Goal: Task Accomplishment & Management: Manage account settings

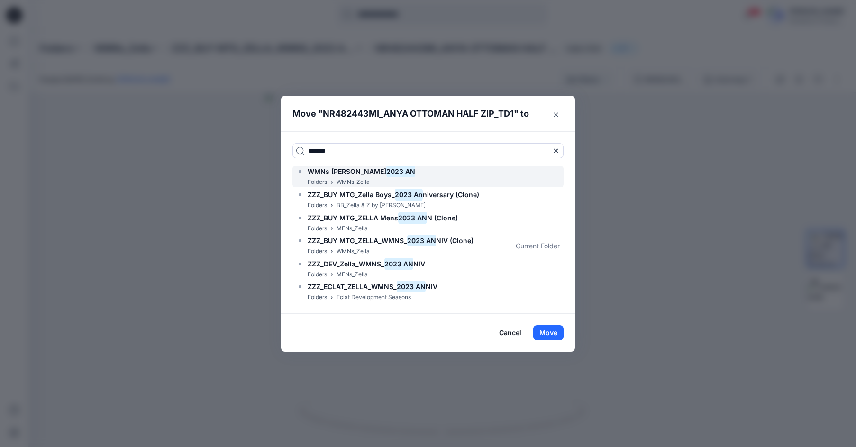
click at [339, 171] on span "WMNs [PERSON_NAME]" at bounding box center [347, 171] width 79 height 8
click at [550, 325] on button "Move" at bounding box center [548, 332] width 30 height 15
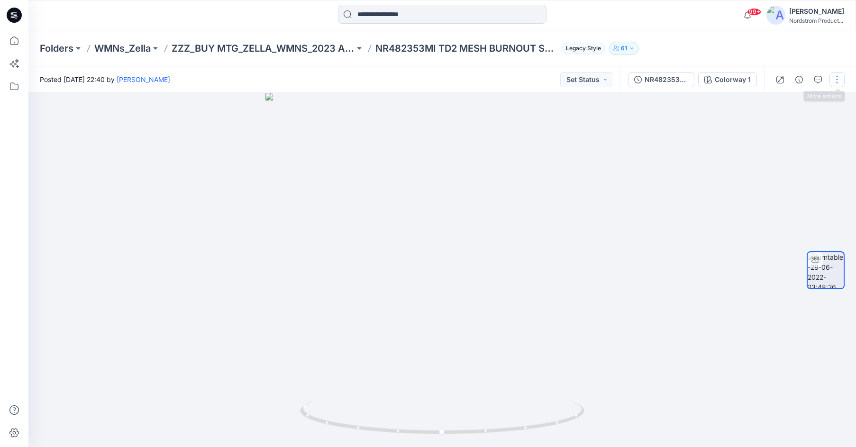
click at [838, 76] on button "button" at bounding box center [837, 79] width 15 height 15
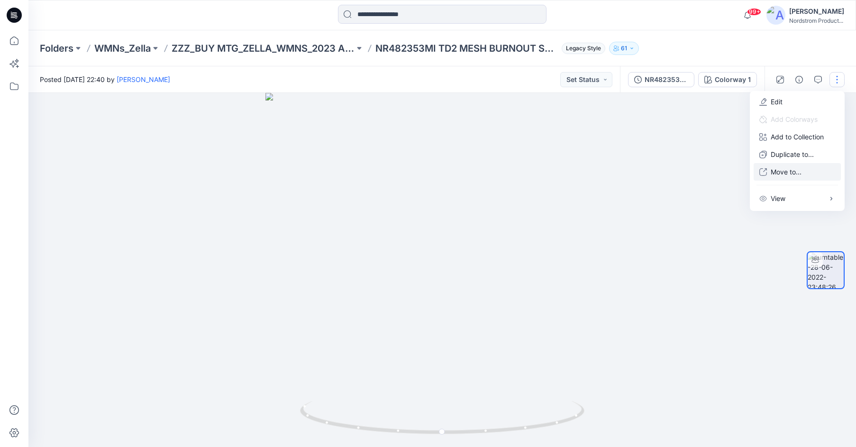
click at [779, 175] on p "Move to..." at bounding box center [786, 172] width 31 height 10
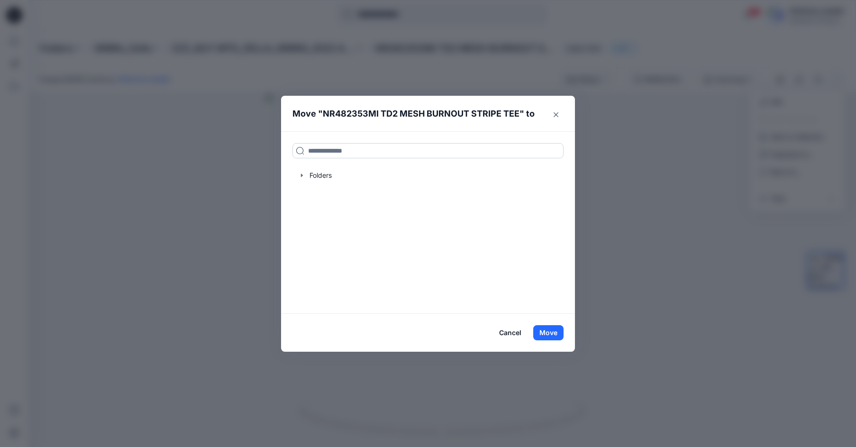
click at [373, 156] on input at bounding box center [428, 150] width 271 height 15
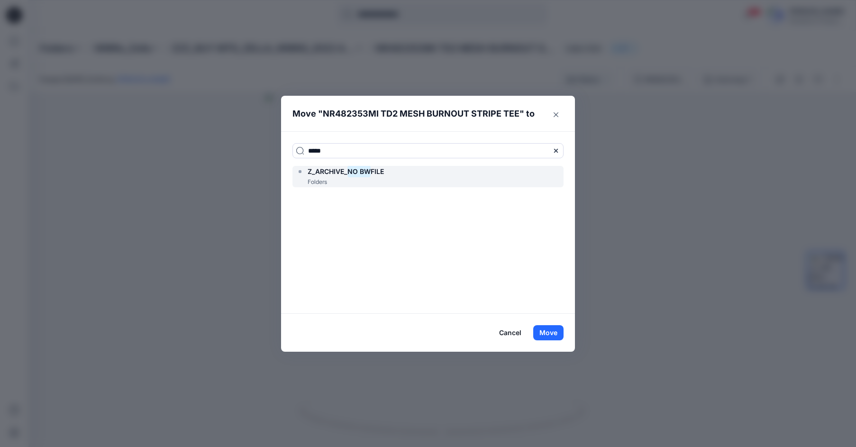
type input "*****"
click at [315, 173] on span "Z_ARCHIVE_" at bounding box center [328, 171] width 40 height 8
click at [554, 335] on button "Move" at bounding box center [548, 332] width 30 height 15
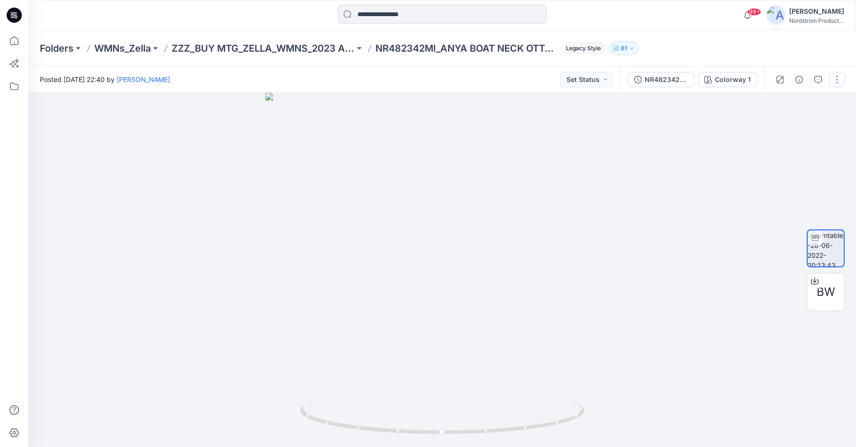
click at [842, 81] on button "button" at bounding box center [837, 79] width 15 height 15
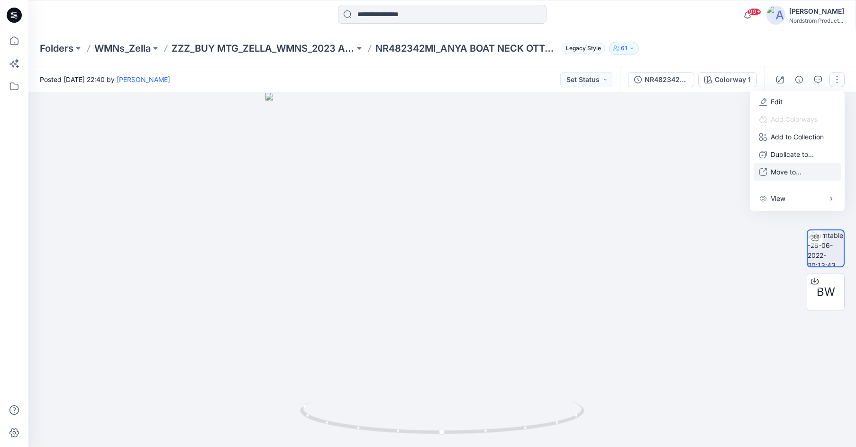
click at [796, 175] on p "Move to..." at bounding box center [786, 172] width 31 height 10
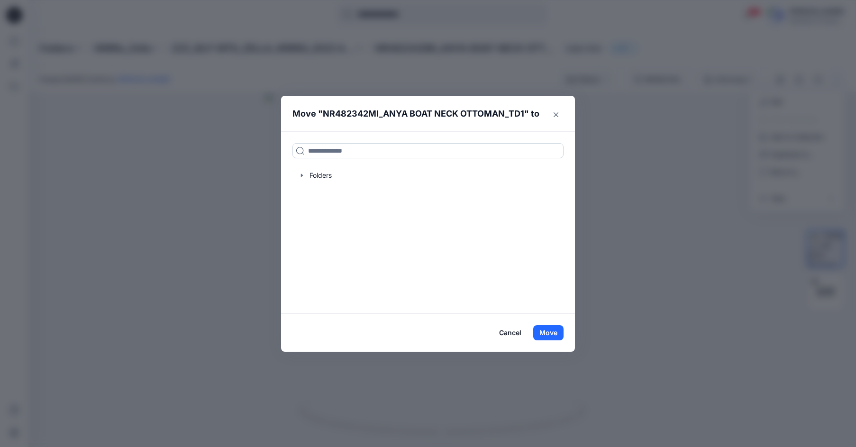
click at [448, 152] on input at bounding box center [428, 150] width 271 height 15
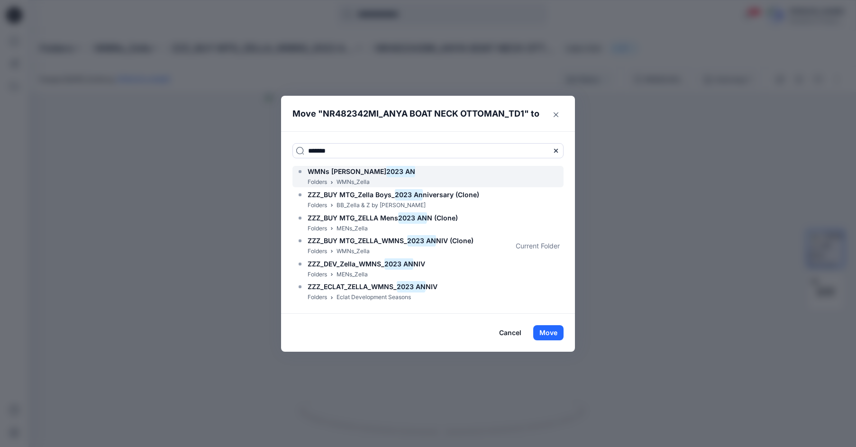
type input "*******"
click at [303, 180] on div "Folders WMNs_Zella" at bounding box center [355, 182] width 119 height 10
click at [549, 332] on button "Move" at bounding box center [548, 332] width 30 height 15
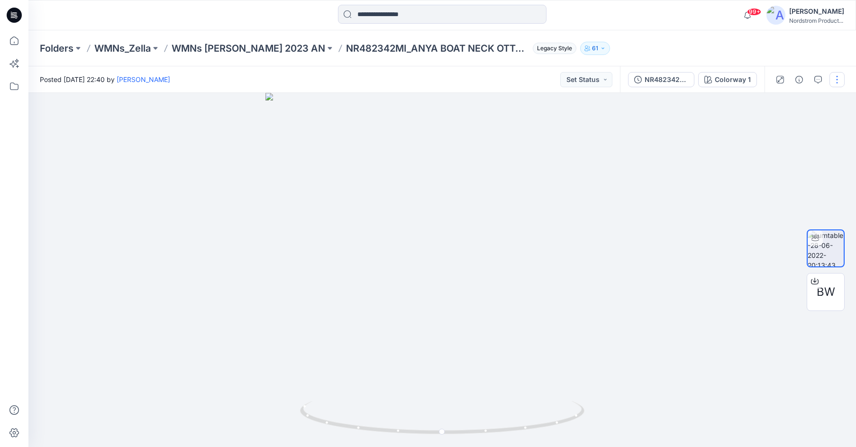
click at [838, 80] on button "button" at bounding box center [837, 79] width 15 height 15
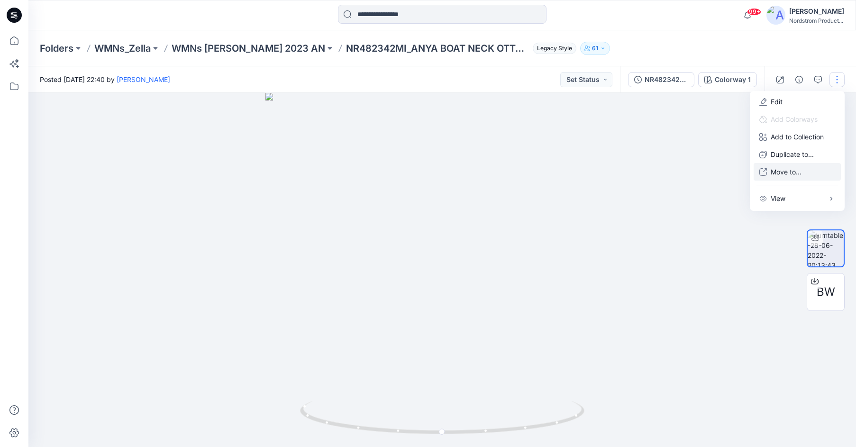
click at [772, 178] on button "Move to..." at bounding box center [797, 172] width 87 height 18
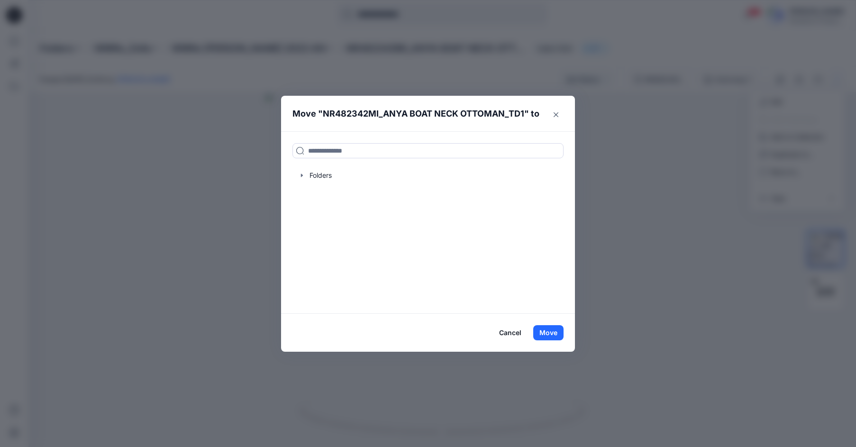
click at [508, 335] on button "Cancel" at bounding box center [510, 332] width 35 height 15
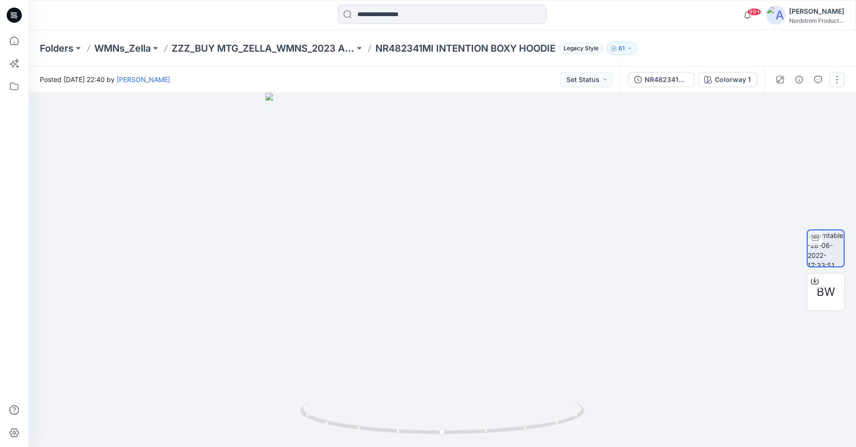
click at [835, 79] on button "button" at bounding box center [837, 79] width 15 height 15
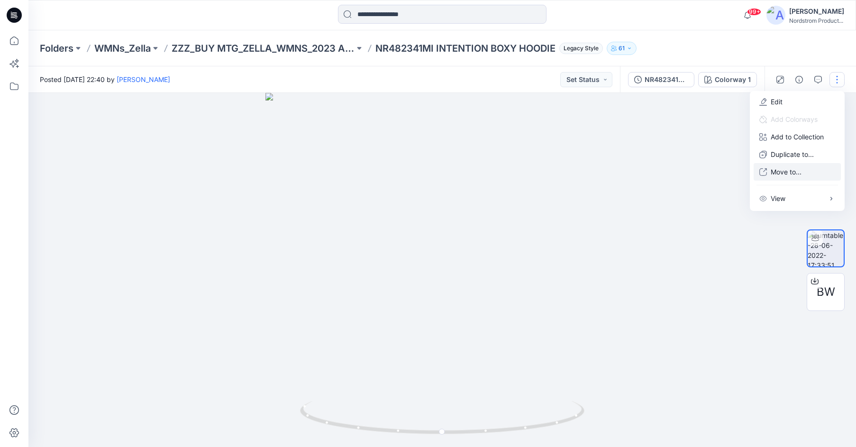
click at [778, 174] on p "Move to..." at bounding box center [786, 172] width 31 height 10
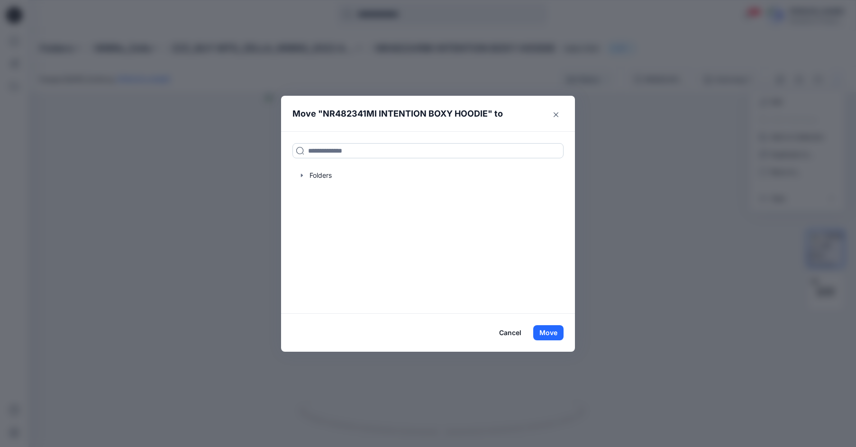
click at [472, 151] on input at bounding box center [428, 150] width 271 height 15
type input "*"
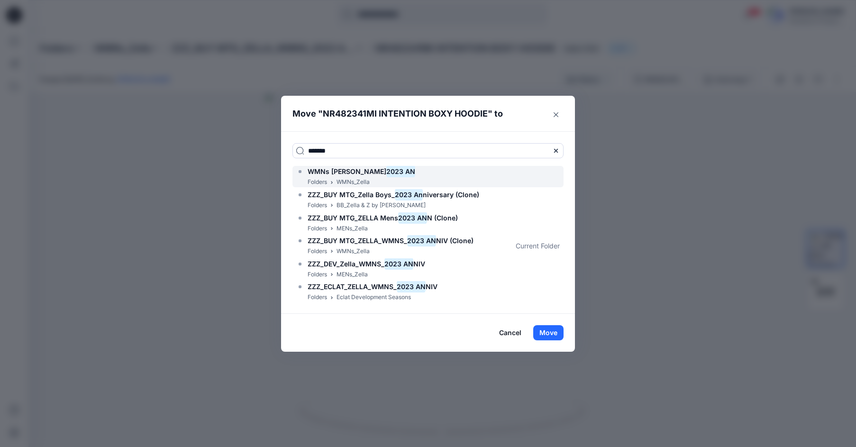
type input "*******"
click at [316, 177] on p "Folders" at bounding box center [317, 182] width 19 height 10
click at [547, 334] on button "Move" at bounding box center [548, 332] width 30 height 15
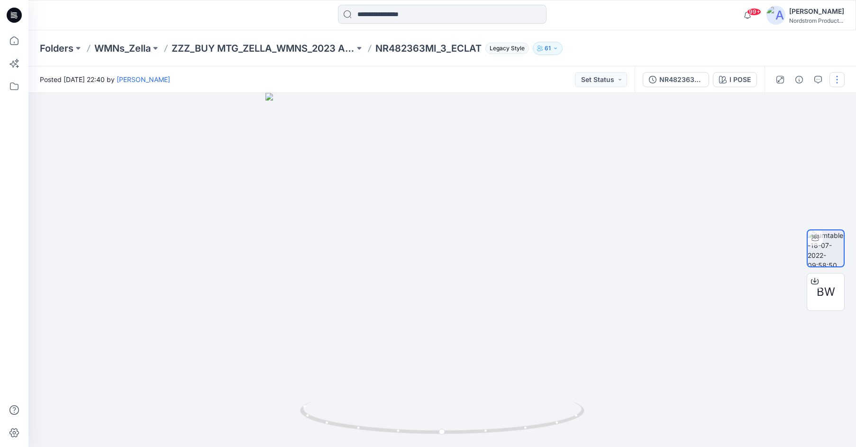
click at [841, 85] on button "button" at bounding box center [837, 79] width 15 height 15
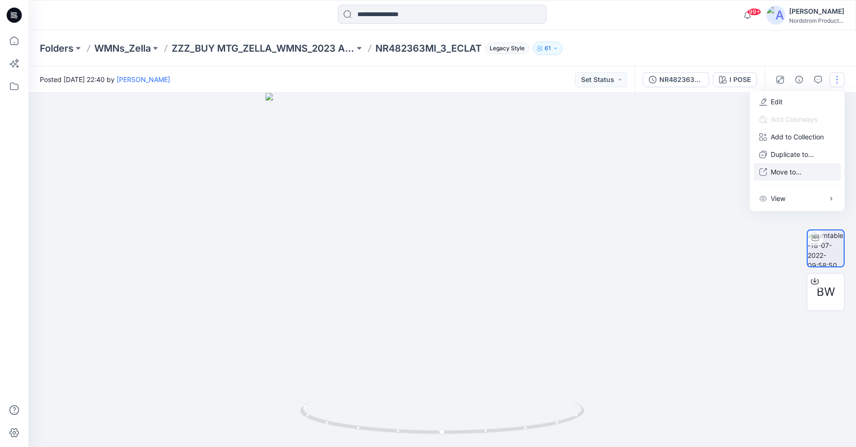
click at [780, 175] on p "Move to..." at bounding box center [786, 172] width 31 height 10
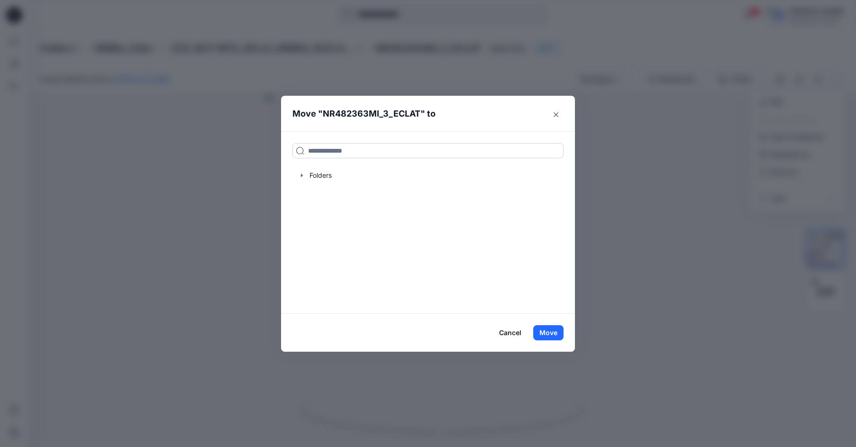
click at [422, 154] on input at bounding box center [428, 150] width 271 height 15
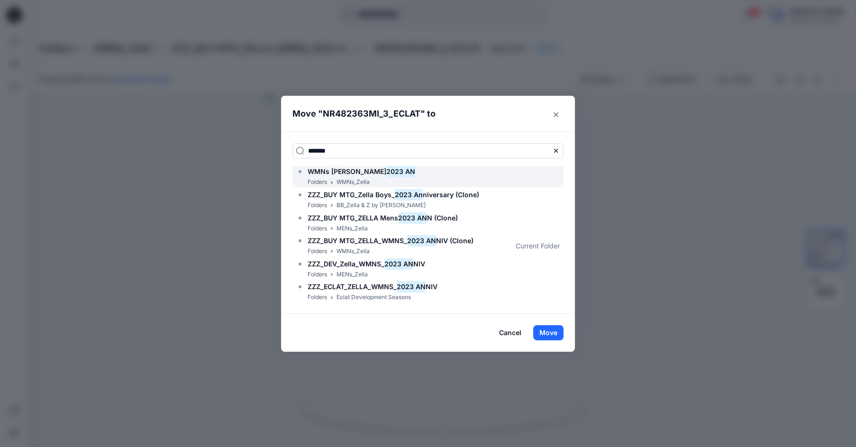
type input "*******"
click at [313, 180] on p "Folders" at bounding box center [317, 182] width 19 height 10
click at [552, 333] on button "Move" at bounding box center [548, 332] width 30 height 15
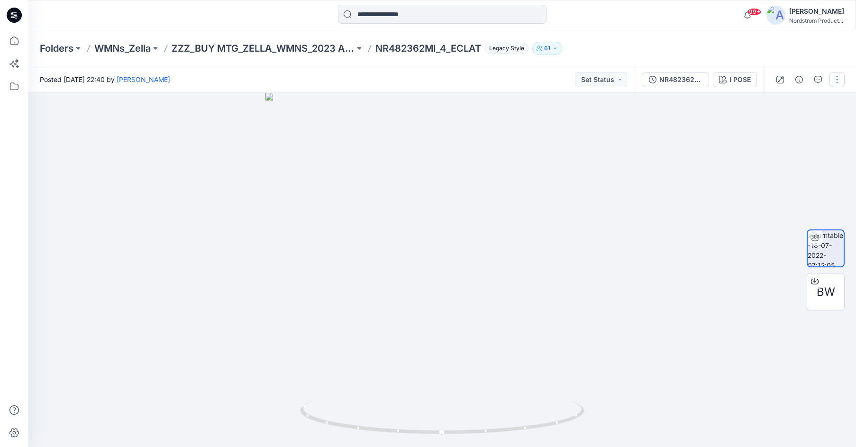
click at [835, 84] on button "button" at bounding box center [837, 79] width 15 height 15
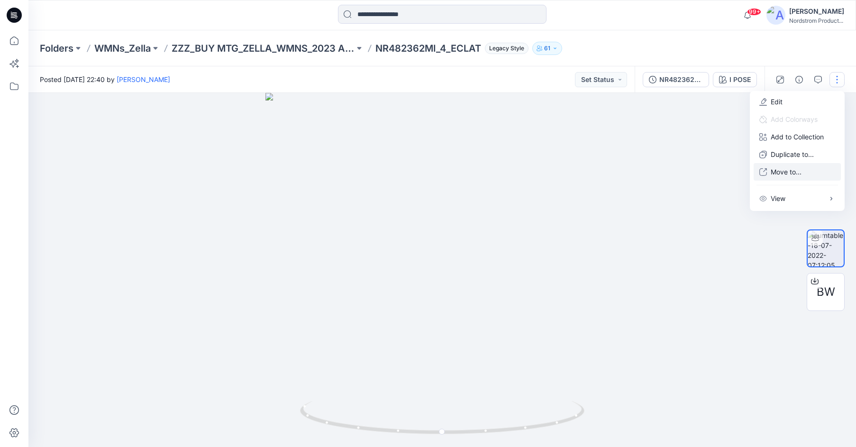
click at [789, 175] on p "Move to..." at bounding box center [786, 172] width 31 height 10
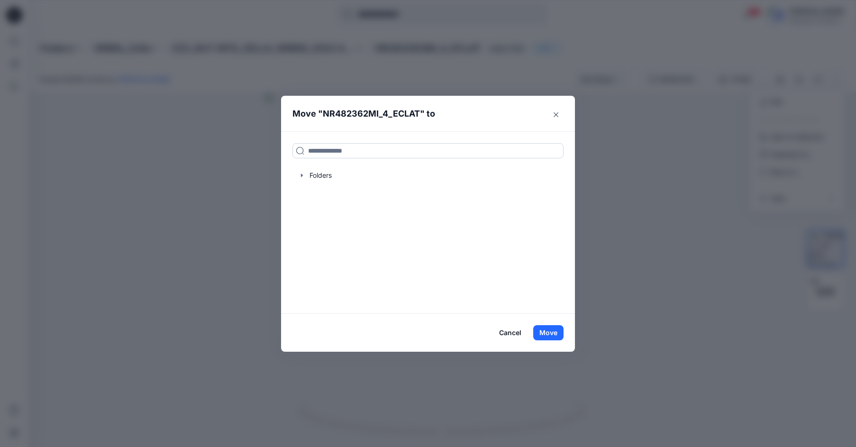
click at [424, 151] on input at bounding box center [428, 150] width 271 height 15
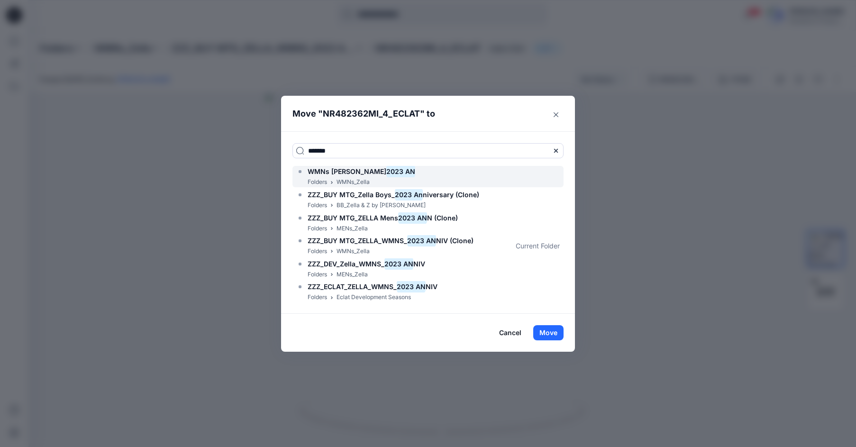
type input "*******"
click at [311, 174] on span "WMNs [PERSON_NAME]" at bounding box center [347, 171] width 79 height 8
click at [550, 333] on button "Move" at bounding box center [548, 332] width 30 height 15
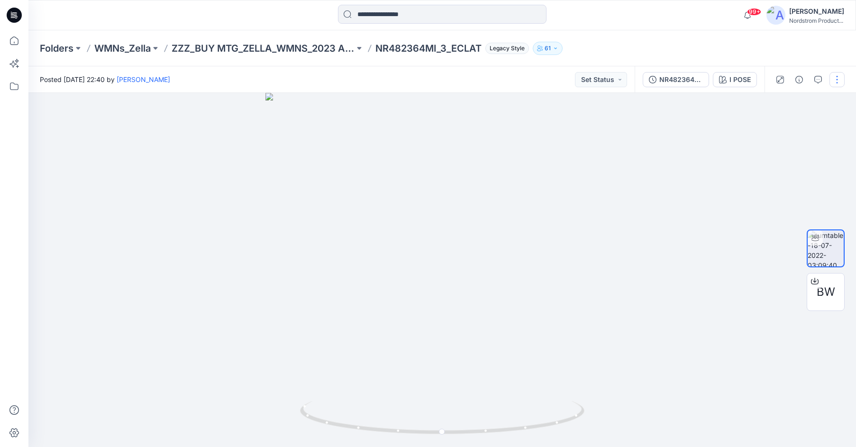
click at [834, 84] on button "button" at bounding box center [837, 79] width 15 height 15
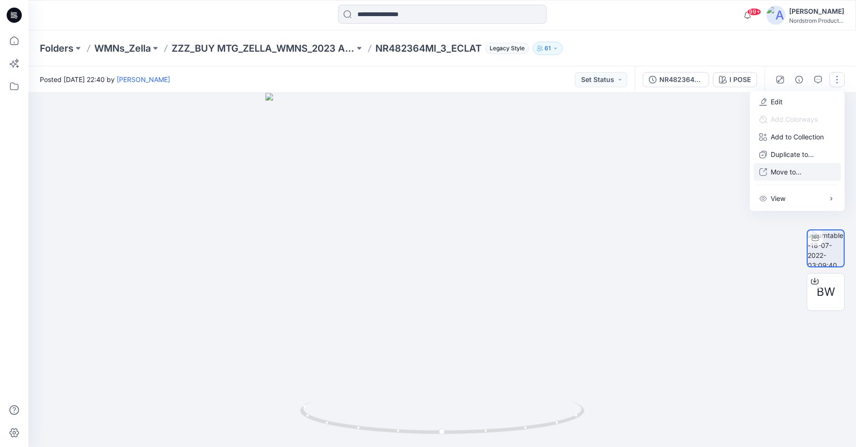
click at [780, 167] on p "Move to..." at bounding box center [786, 172] width 31 height 10
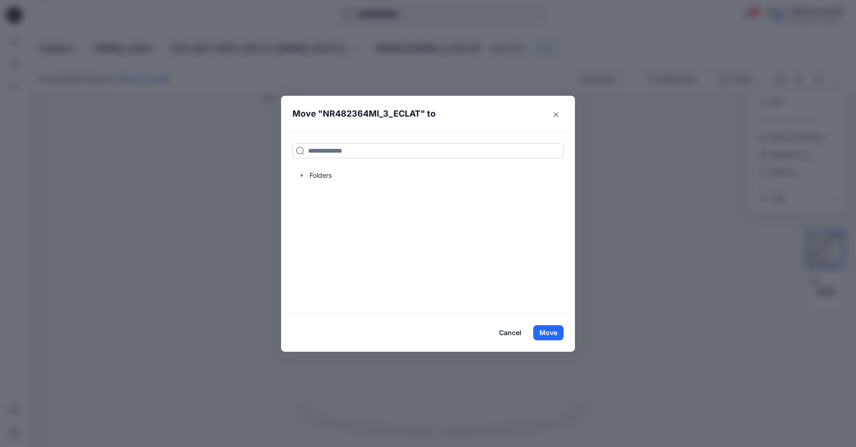
click at [446, 149] on input at bounding box center [428, 150] width 271 height 15
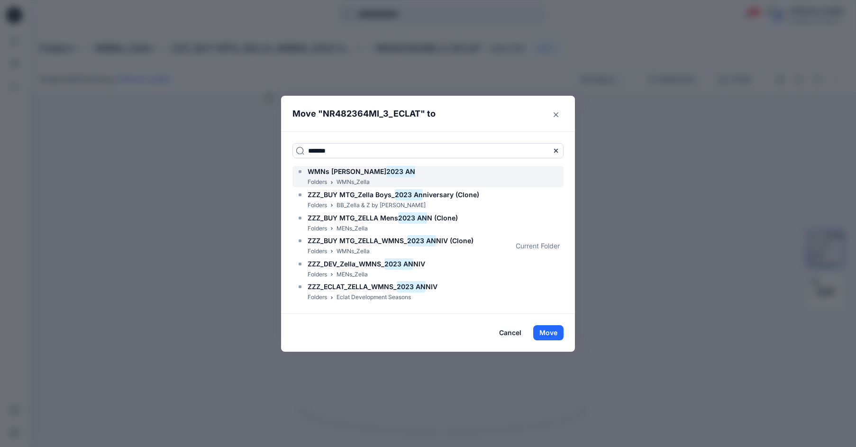
type input "*******"
click at [318, 177] on h6 "WMNs Zella 2023 AN" at bounding box center [362, 171] width 108 height 11
click at [546, 329] on button "Move" at bounding box center [548, 332] width 30 height 15
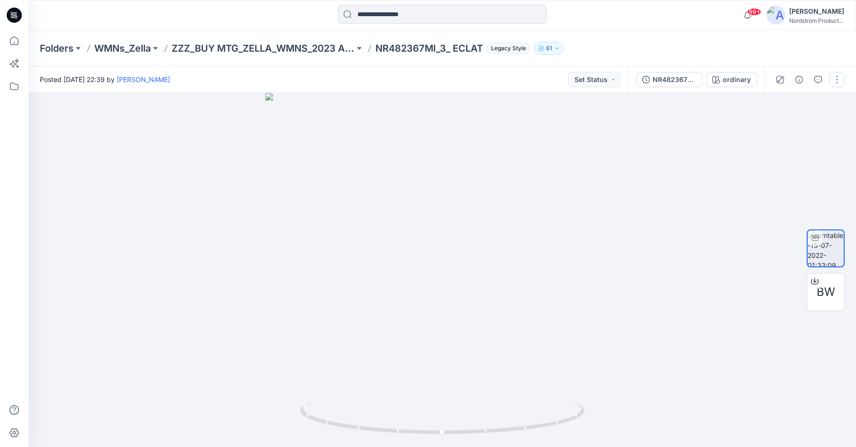
click at [838, 82] on button "button" at bounding box center [837, 79] width 15 height 15
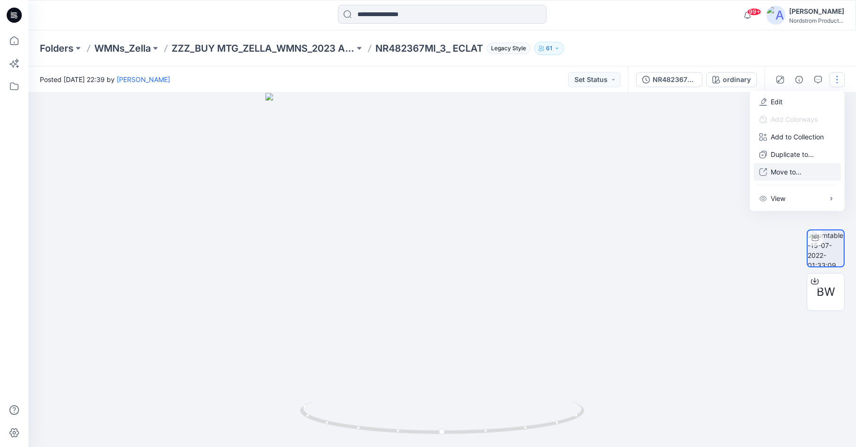
click at [777, 173] on p "Move to..." at bounding box center [786, 172] width 31 height 10
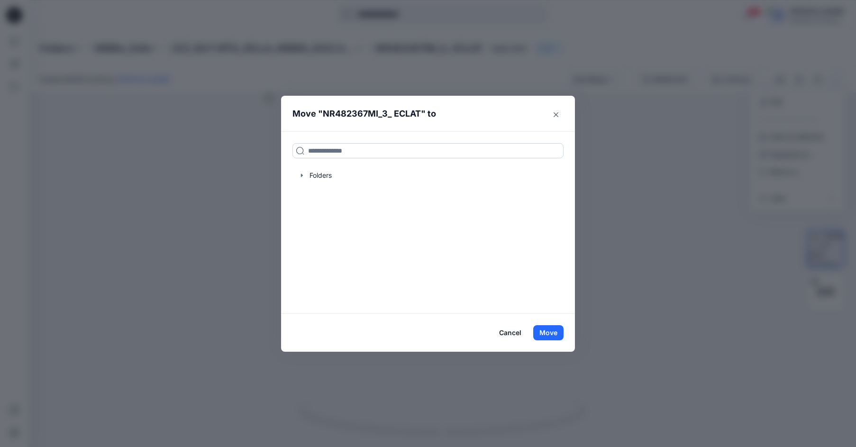
click at [437, 144] on input at bounding box center [428, 150] width 271 height 15
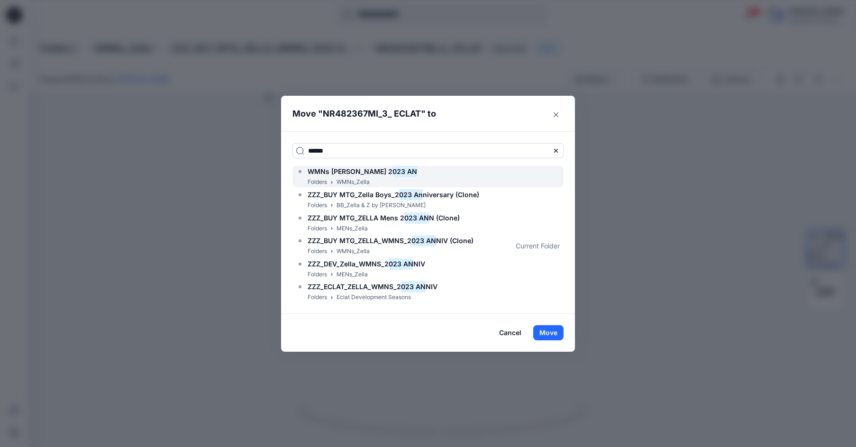
type input "******"
click at [329, 176] on h6 "WMNs Zella 2 023 AN" at bounding box center [363, 171] width 110 height 11
click at [551, 331] on button "Move" at bounding box center [548, 332] width 30 height 15
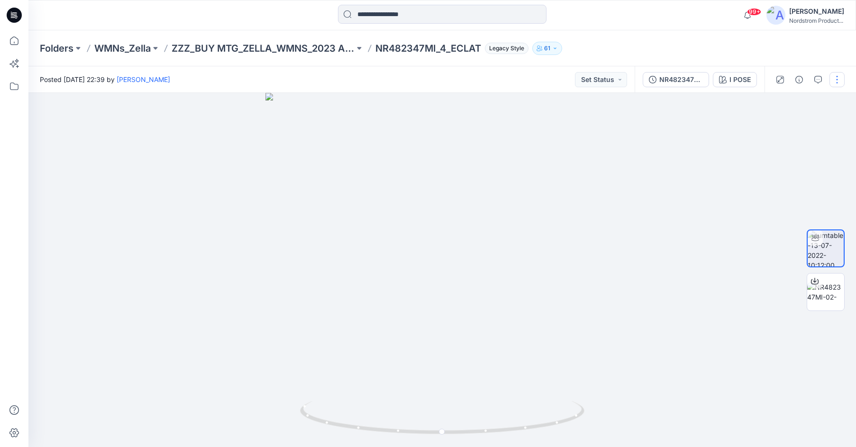
click at [835, 82] on button "button" at bounding box center [837, 79] width 15 height 15
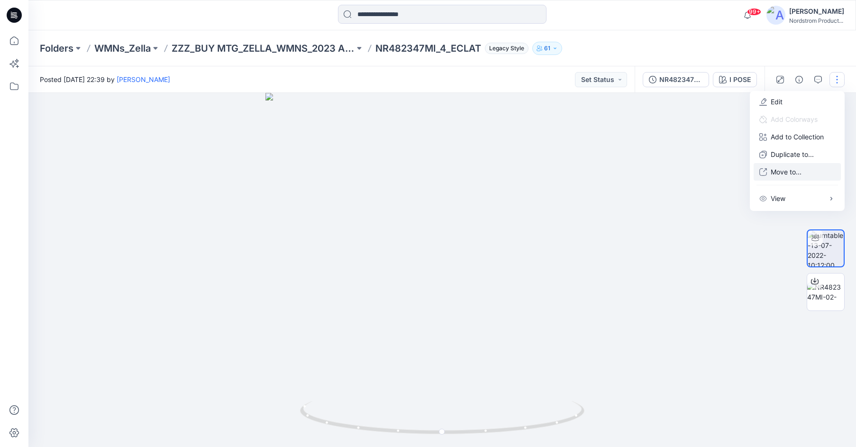
click at [785, 168] on p "Move to..." at bounding box center [786, 172] width 31 height 10
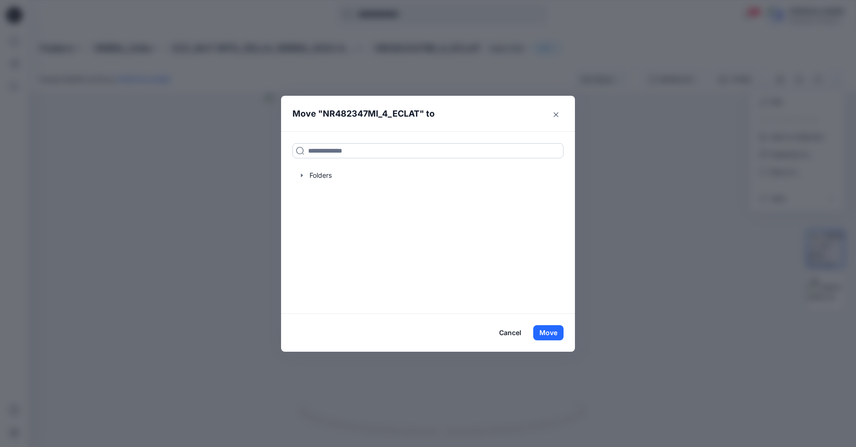
click at [383, 155] on input at bounding box center [428, 150] width 271 height 15
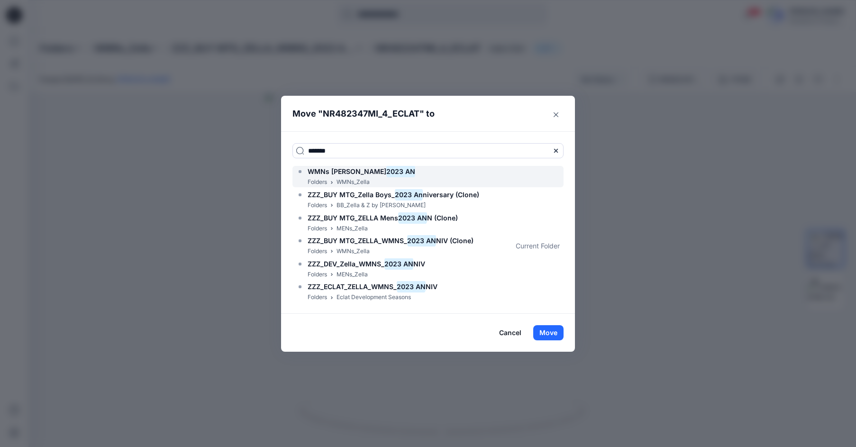
type input "*******"
click at [318, 174] on span "WMNs [PERSON_NAME]" at bounding box center [347, 171] width 79 height 8
click at [418, 171] on div "WMNs Zella 2023 AN Folders WMNs_Zella" at bounding box center [428, 176] width 271 height 21
click at [550, 335] on button "Move" at bounding box center [548, 332] width 30 height 15
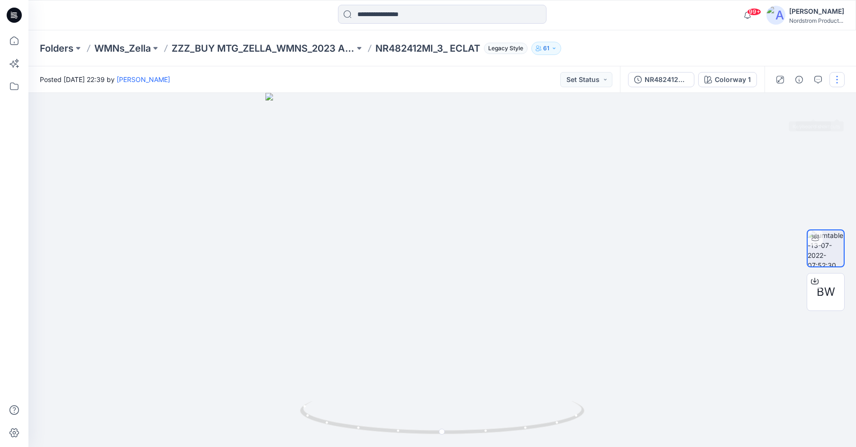
click at [839, 83] on button "button" at bounding box center [837, 79] width 15 height 15
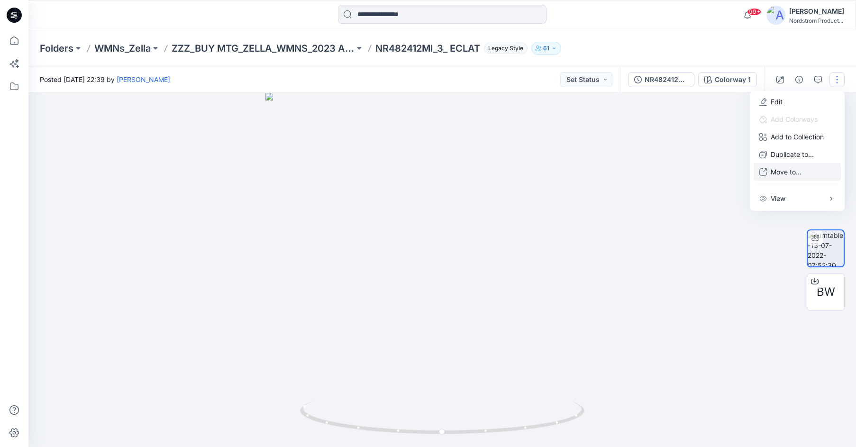
click at [779, 175] on p "Move to..." at bounding box center [786, 172] width 31 height 10
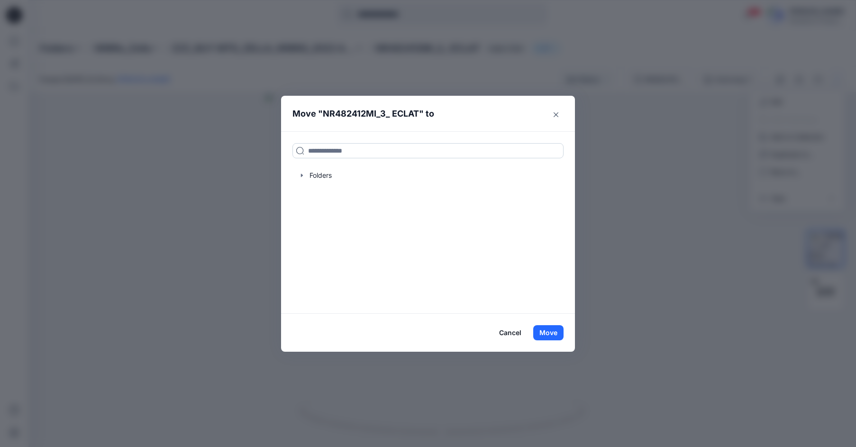
click at [477, 156] on input at bounding box center [428, 150] width 271 height 15
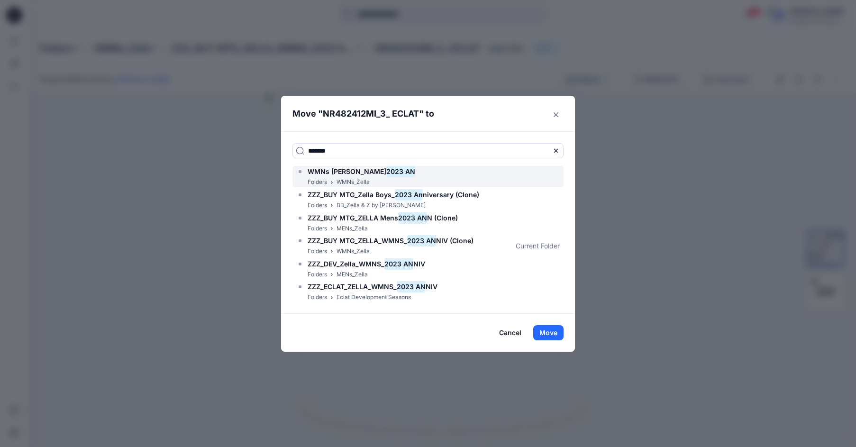
type input "*******"
click at [317, 174] on span "WMNs [PERSON_NAME]" at bounding box center [347, 171] width 79 height 8
click at [545, 335] on button "Move" at bounding box center [548, 332] width 30 height 15
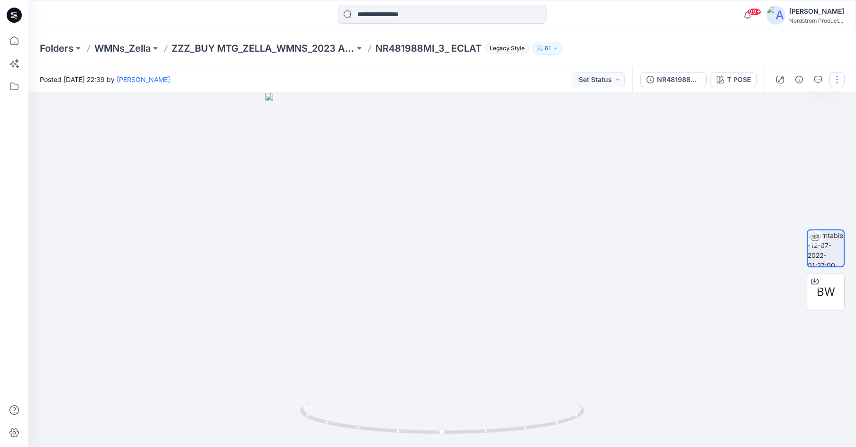
click at [834, 80] on button "button" at bounding box center [837, 79] width 15 height 15
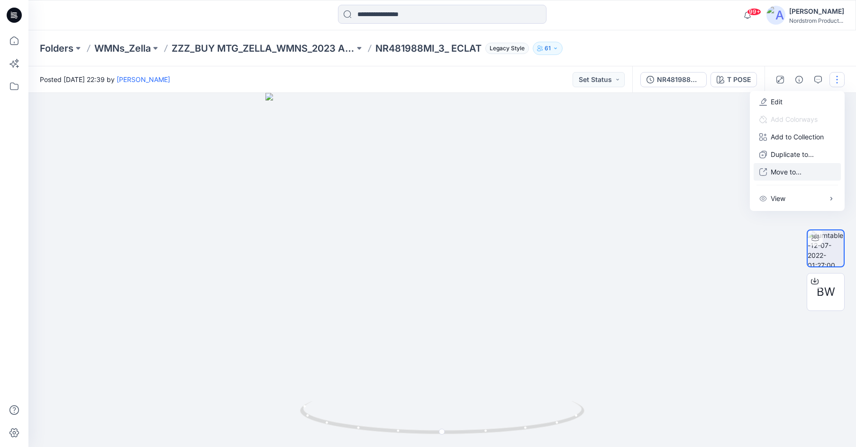
click at [775, 176] on p "Move to..." at bounding box center [786, 172] width 31 height 10
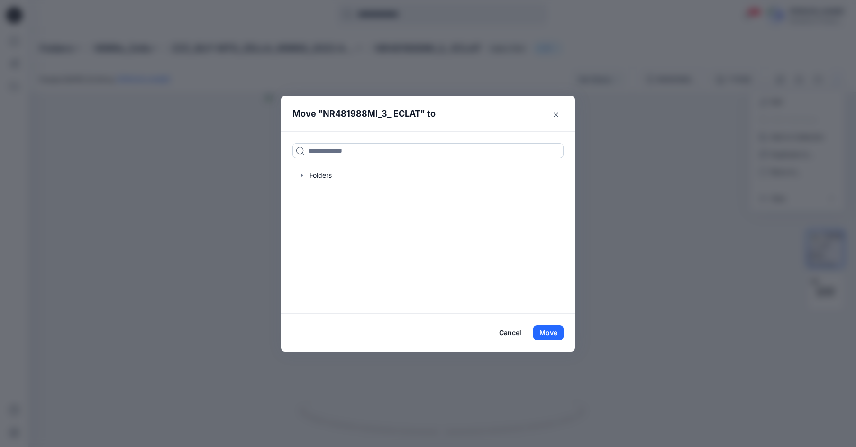
click at [480, 151] on input at bounding box center [428, 150] width 271 height 15
type input "*"
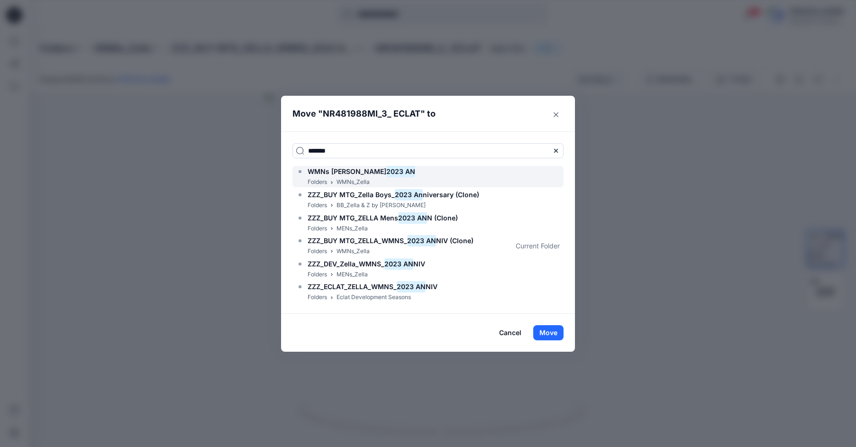
type input "*******"
click at [329, 173] on span "WMNs [PERSON_NAME]" at bounding box center [347, 171] width 79 height 8
click at [552, 334] on button "Move" at bounding box center [548, 332] width 30 height 15
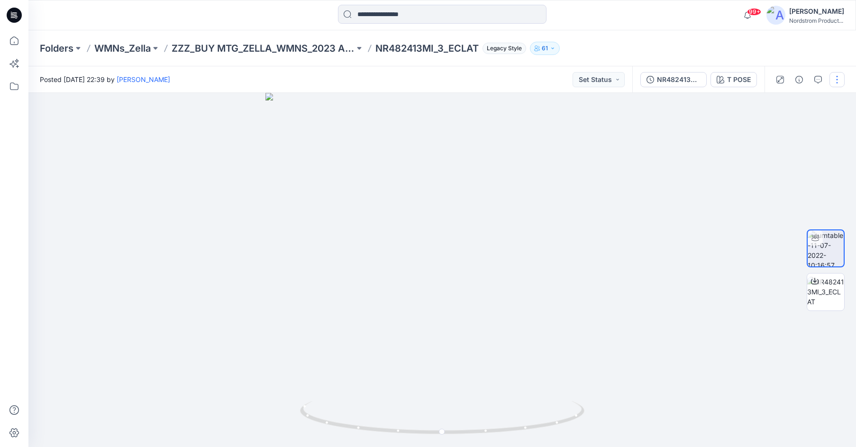
click at [840, 85] on button "button" at bounding box center [837, 79] width 15 height 15
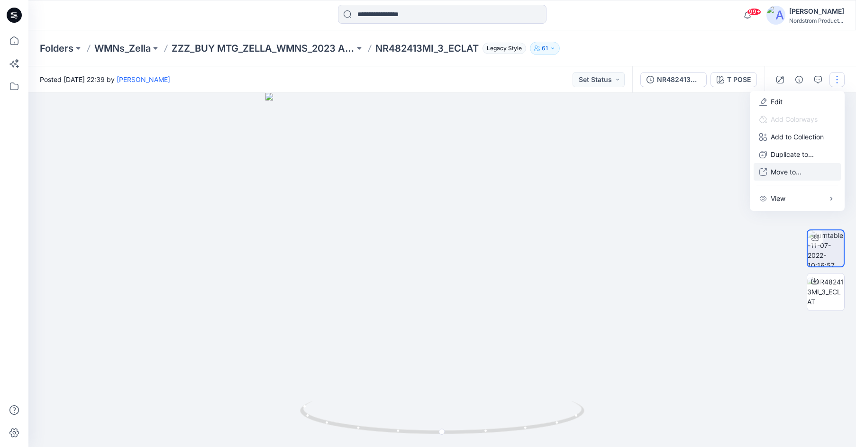
click at [781, 170] on p "Move to..." at bounding box center [786, 172] width 31 height 10
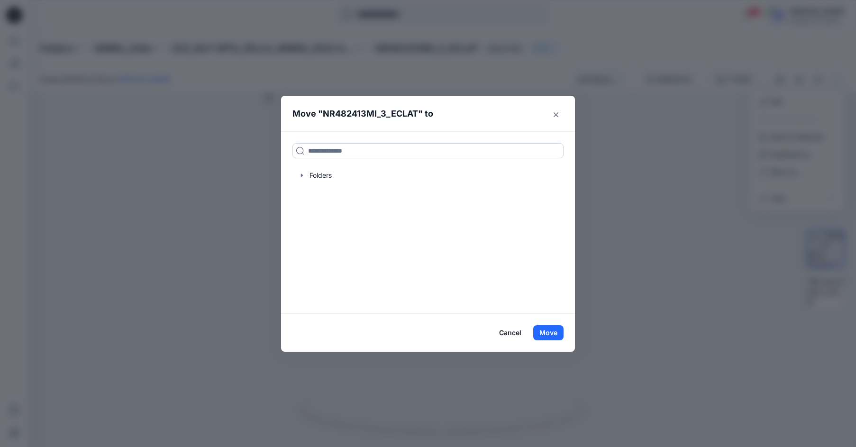
click at [477, 154] on input at bounding box center [428, 150] width 271 height 15
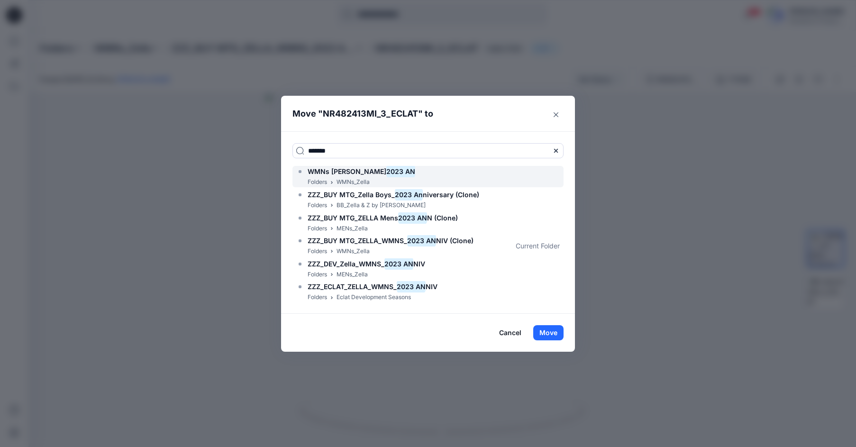
type input "*******"
click at [315, 178] on p "Folders" at bounding box center [317, 182] width 19 height 10
click at [554, 335] on button "Move" at bounding box center [548, 332] width 30 height 15
click at [550, 334] on button "Move" at bounding box center [548, 332] width 30 height 15
